Goal: Download file/media

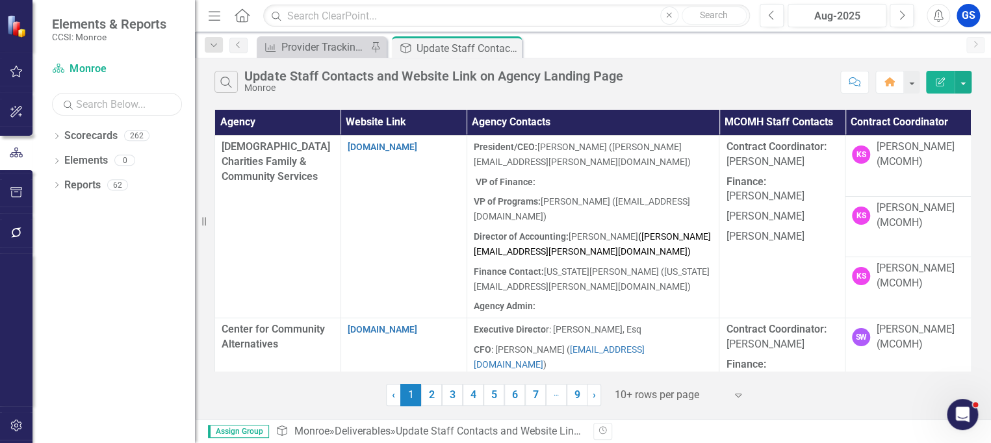
click at [99, 108] on input "text" at bounding box center [117, 104] width 130 height 23
click at [57, 132] on div "Dropdown" at bounding box center [56, 137] width 9 height 11
click at [60, 132] on div "Dropdown" at bounding box center [54, 135] width 11 height 9
click at [60, 132] on div "Dropdown" at bounding box center [56, 137] width 9 height 11
drag, startPoint x: 110, startPoint y: 107, endPoint x: 72, endPoint y: 107, distance: 37.7
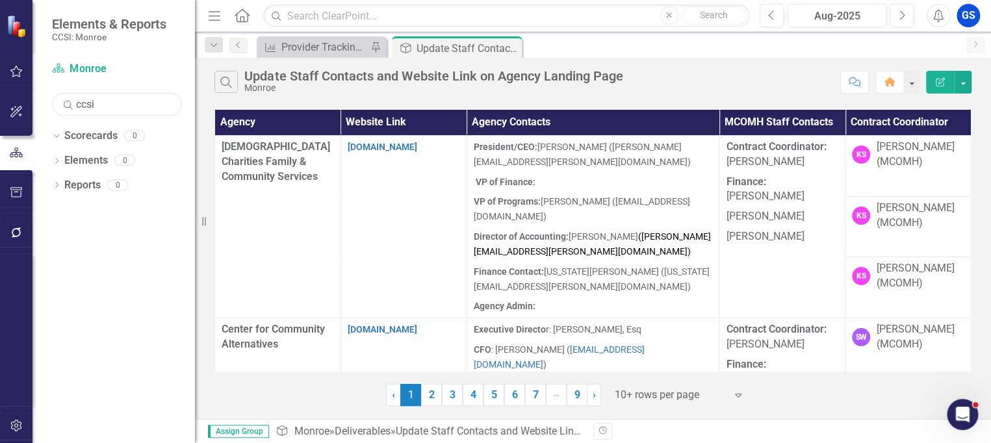
click at [72, 107] on div "Search ccsi" at bounding box center [117, 104] width 130 height 23
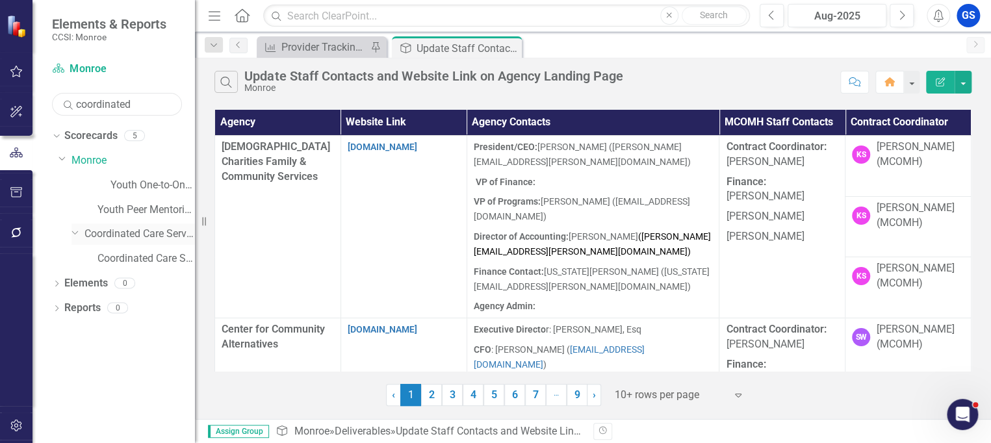
type input "coordinated"
click at [123, 229] on link "Coordinated Care Services Inc." at bounding box center [139, 234] width 110 height 15
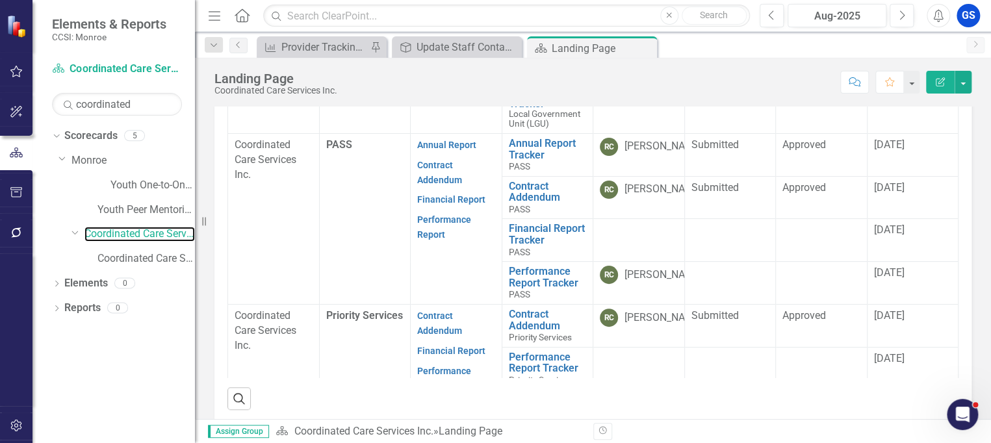
scroll to position [109, 0]
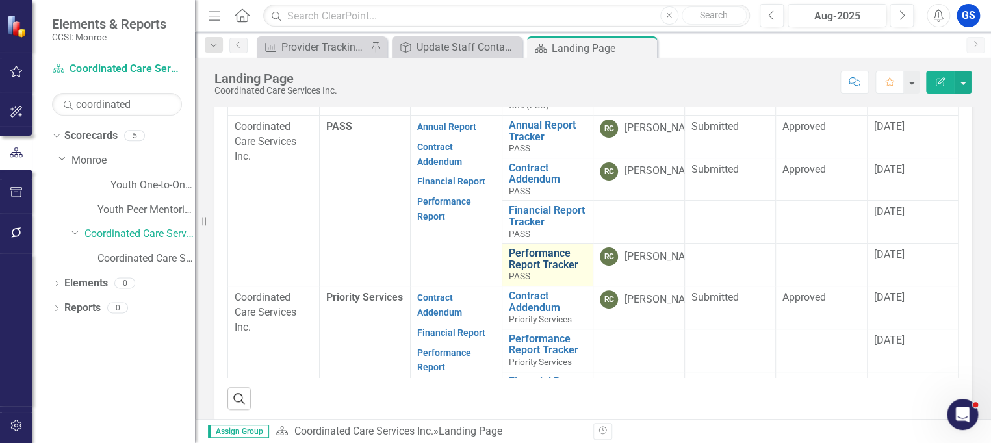
click at [542, 251] on link "Performance Report Tracker" at bounding box center [548, 258] width 78 height 23
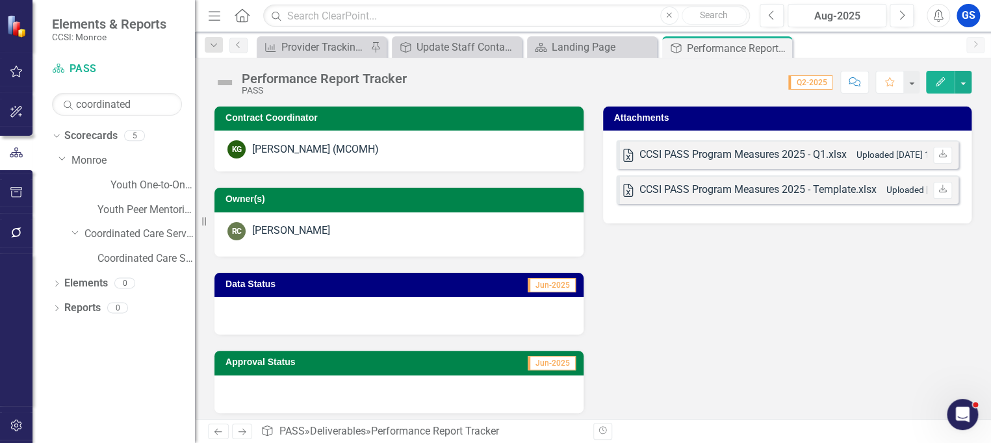
click at [890, 151] on small "Uploaded [DATE] 1:30 PM" at bounding box center [906, 154] width 101 height 10
click at [935, 149] on link "Download" at bounding box center [942, 155] width 19 height 17
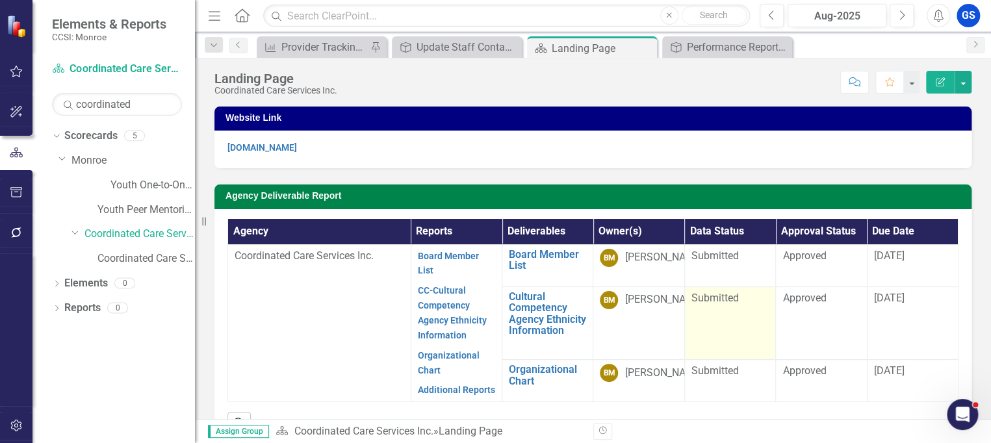
scroll to position [238, 0]
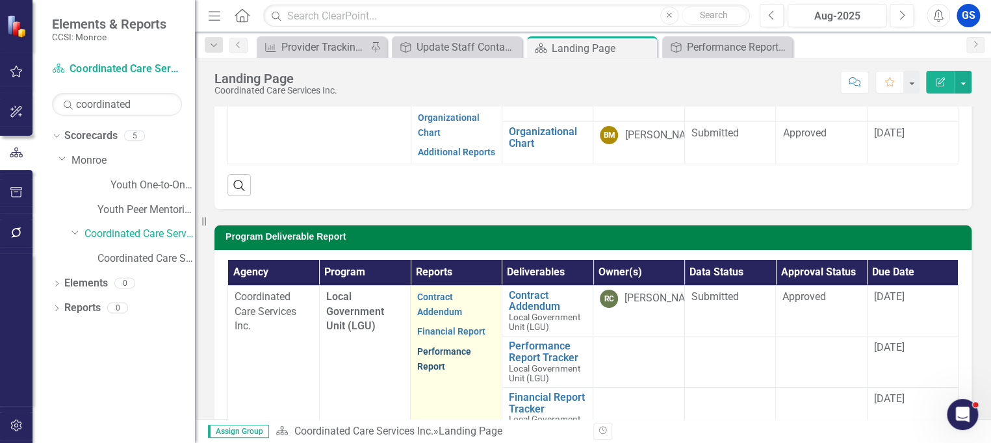
click at [435, 349] on link "Performance Report" at bounding box center [444, 358] width 54 height 25
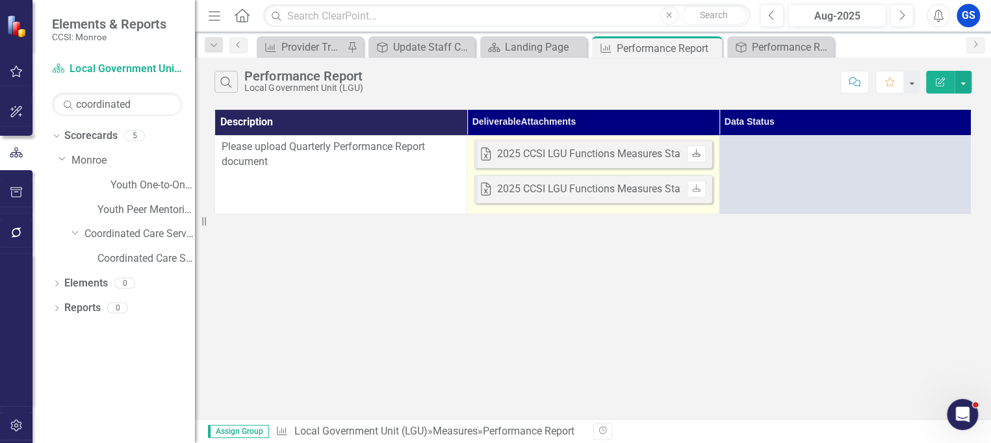
click at [694, 150] on icon "Download" at bounding box center [696, 154] width 10 height 8
click at [698, 183] on link "Download" at bounding box center [696, 189] width 19 height 17
click at [692, 181] on link "Download" at bounding box center [696, 189] width 19 height 17
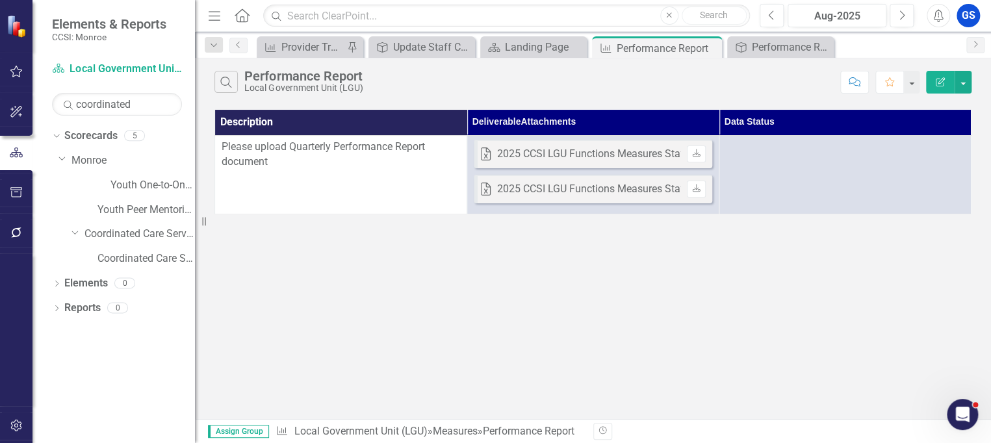
click at [814, 242] on div "Search Performance Report Local Government Unit (LGU) Comment Favorite Edit Rep…" at bounding box center [593, 238] width 796 height 361
click at [242, 12] on icon "Home" at bounding box center [241, 15] width 17 height 14
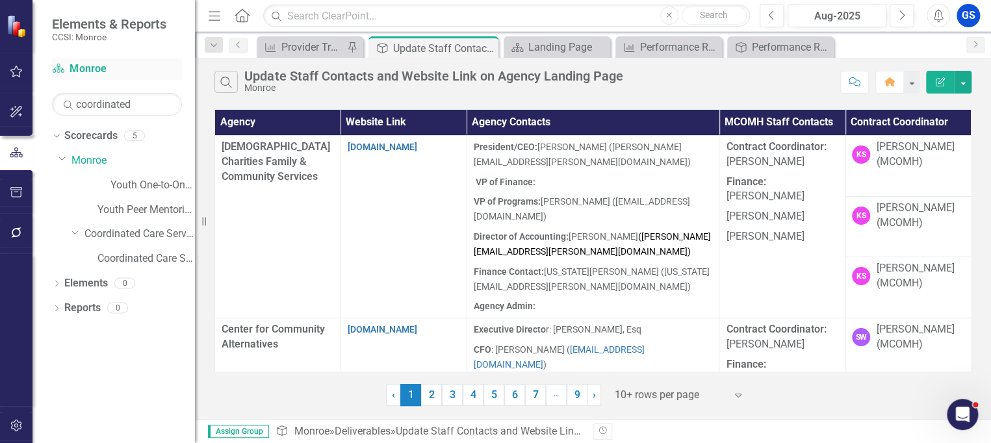
click at [91, 64] on link "Scorecard Monroe" at bounding box center [117, 69] width 130 height 15
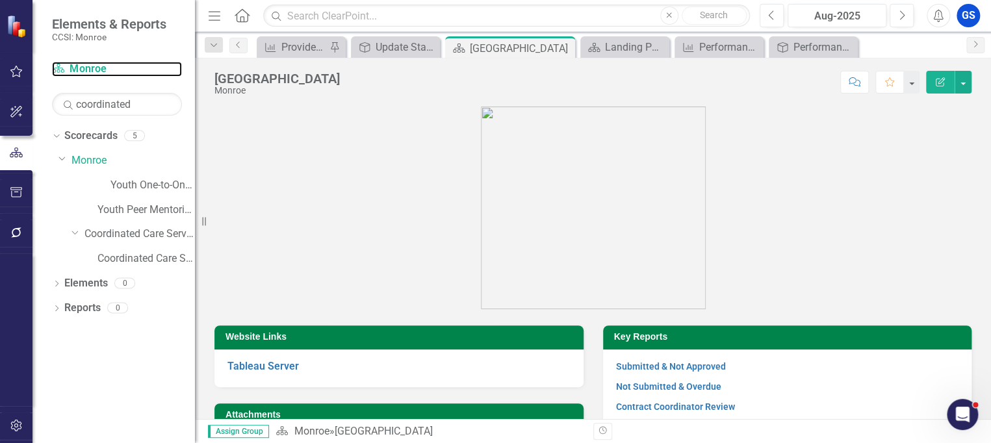
scroll to position [184, 0]
